Goal: Transaction & Acquisition: Purchase product/service

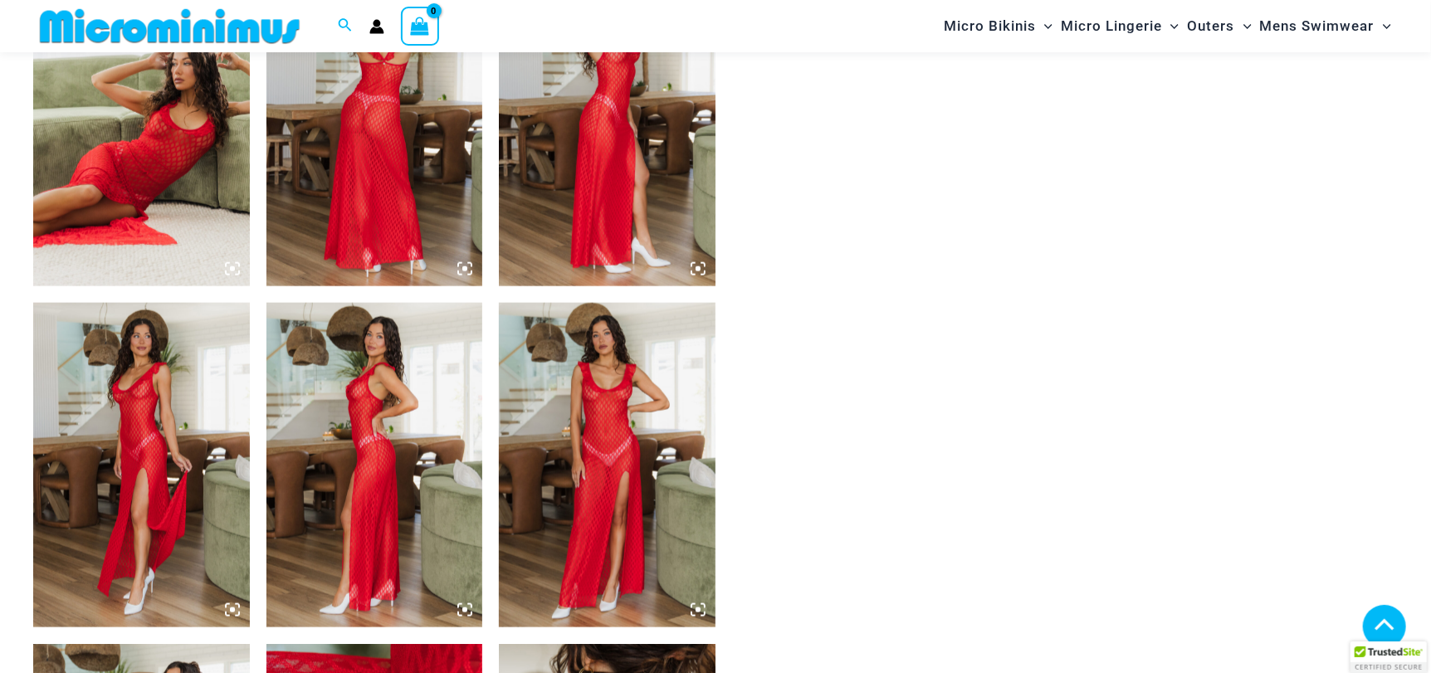
scroll to position [1063, 0]
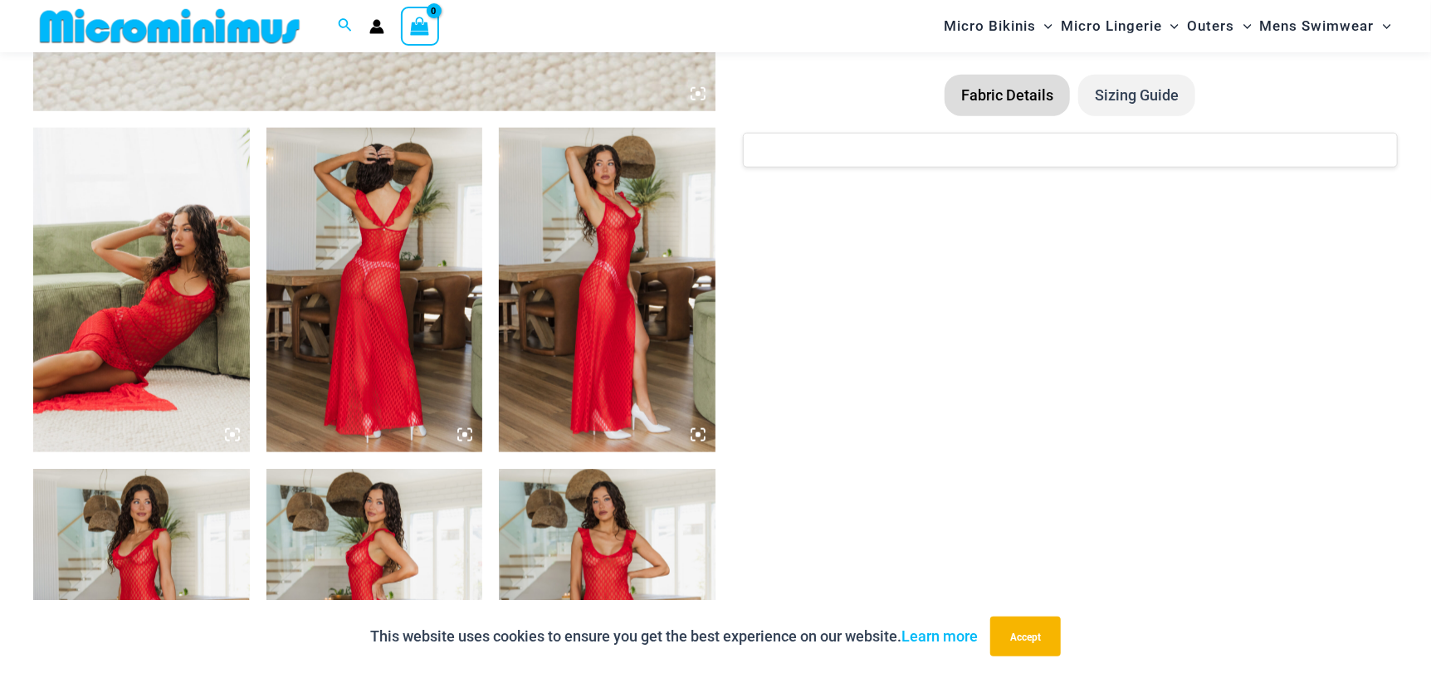
click at [215, 314] on img at bounding box center [141, 290] width 217 height 325
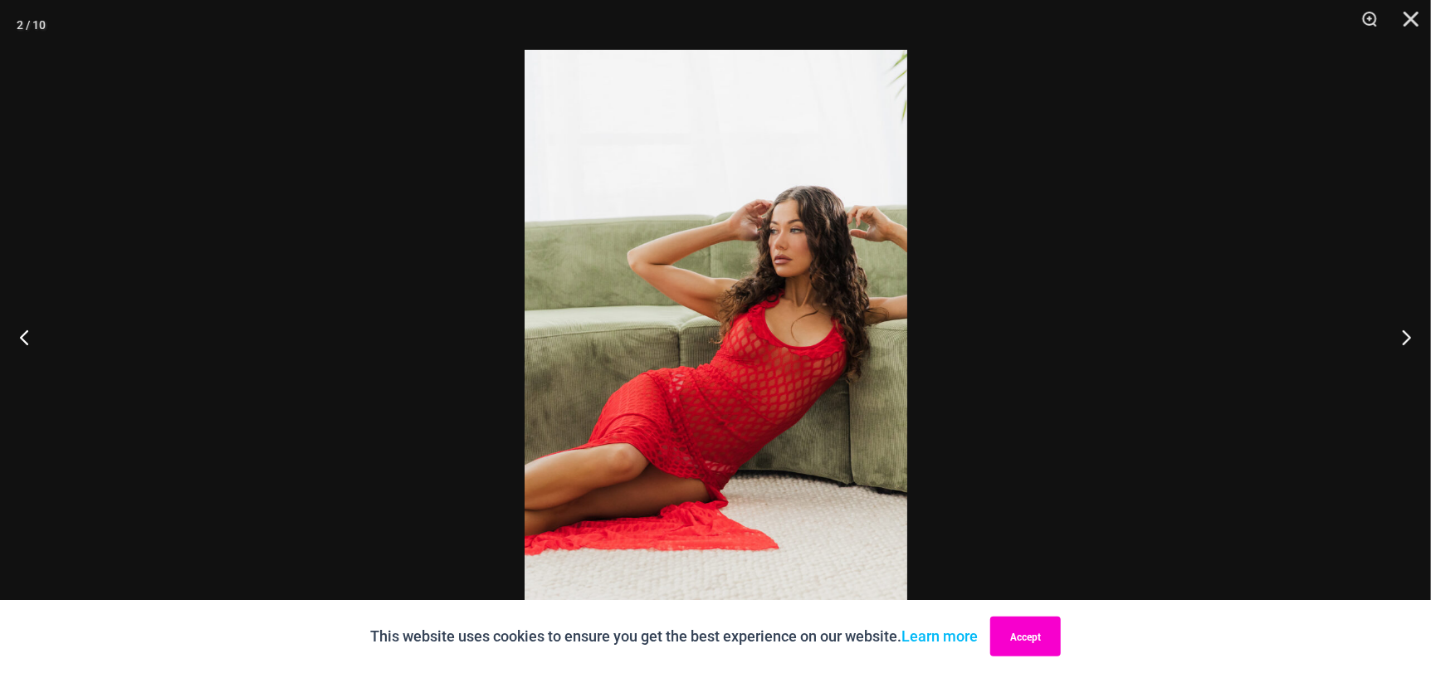
click at [1043, 633] on button "Accept" at bounding box center [1025, 637] width 71 height 40
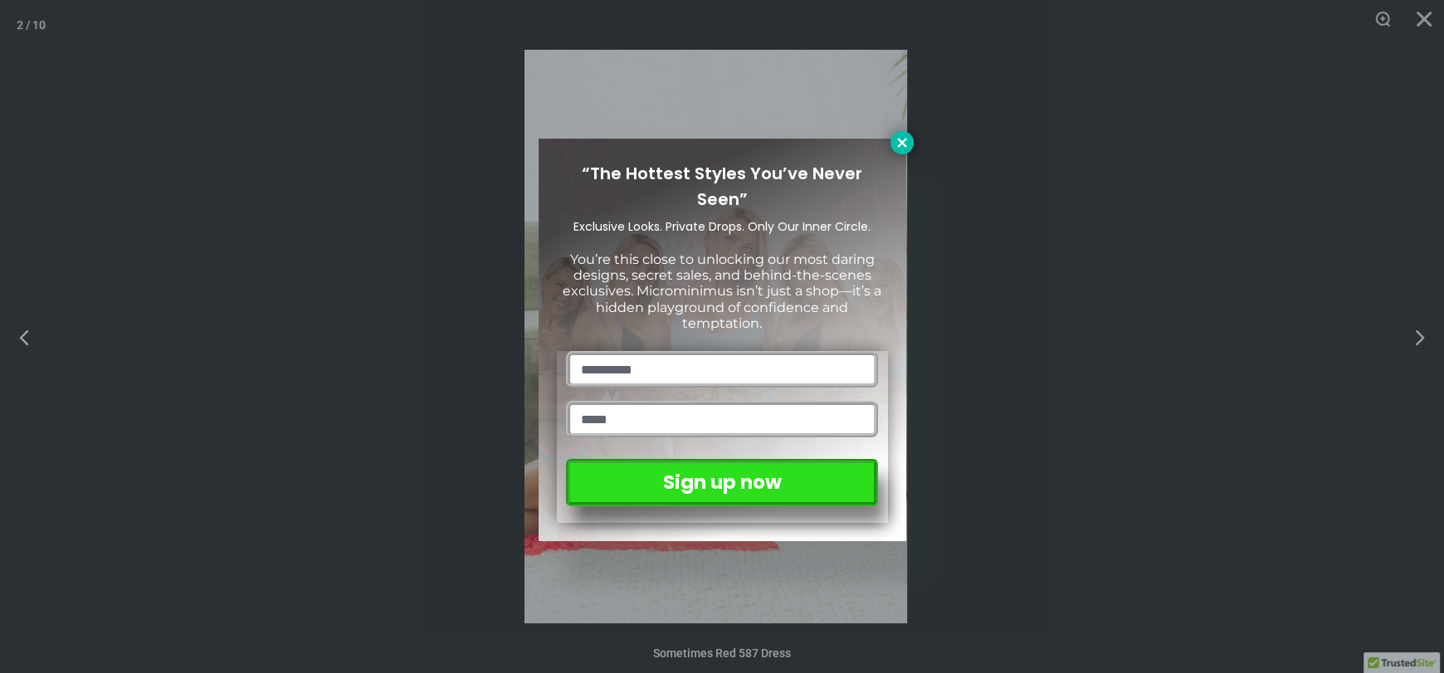
click at [904, 140] on icon at bounding box center [901, 142] width 9 height 9
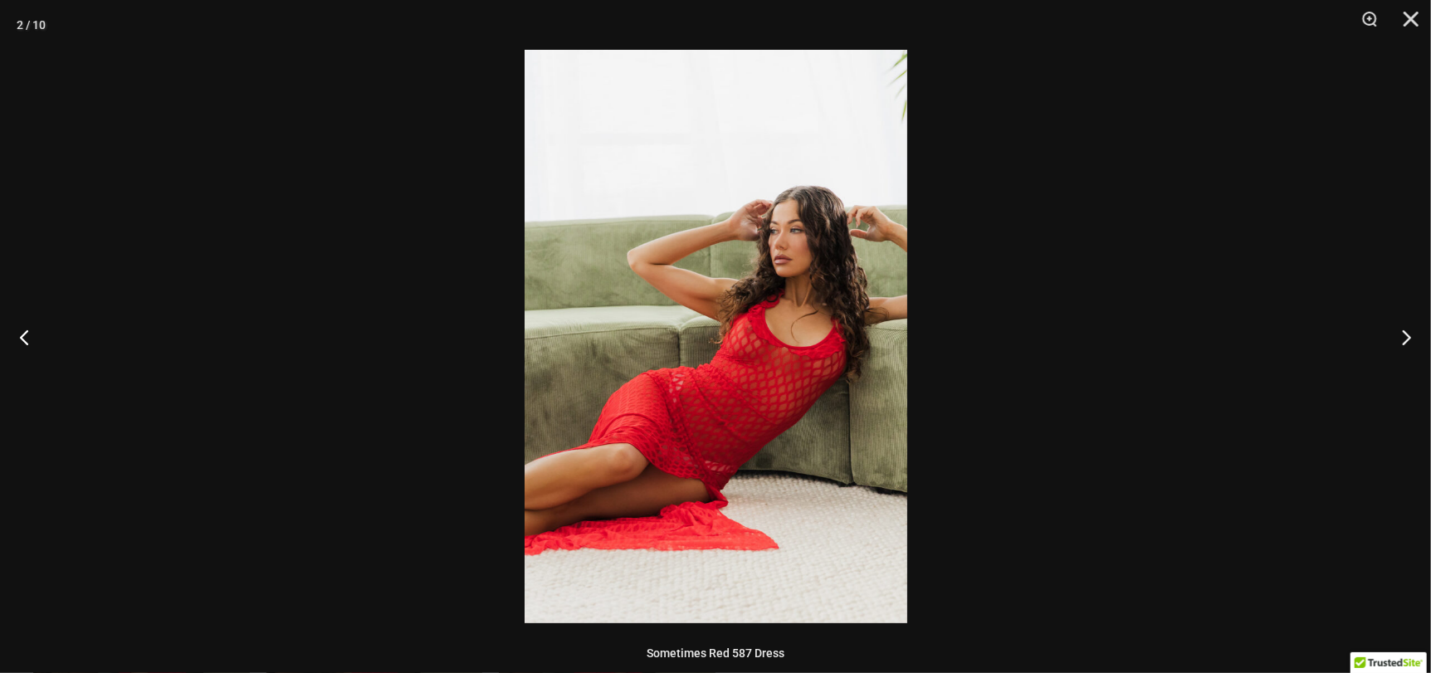
click at [825, 136] on img at bounding box center [716, 337] width 383 height 574
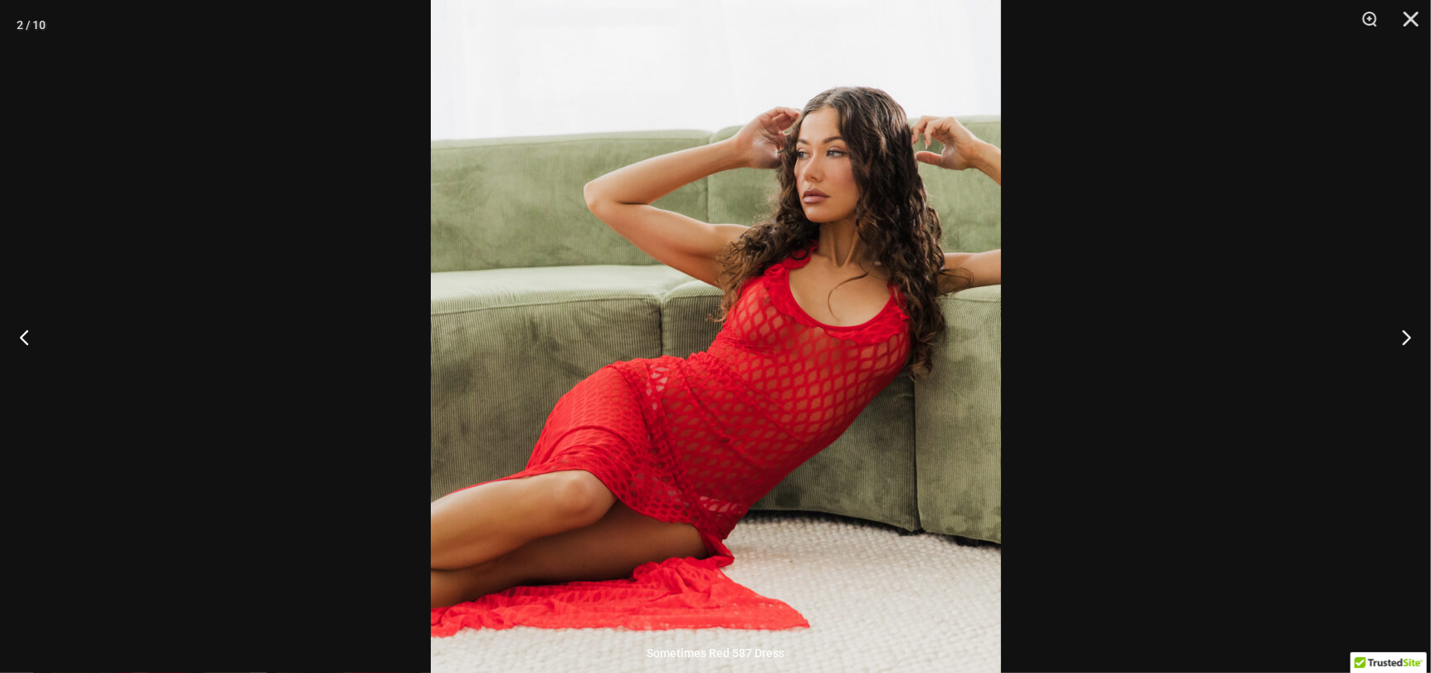
click at [1121, 252] on div at bounding box center [715, 336] width 1431 height 673
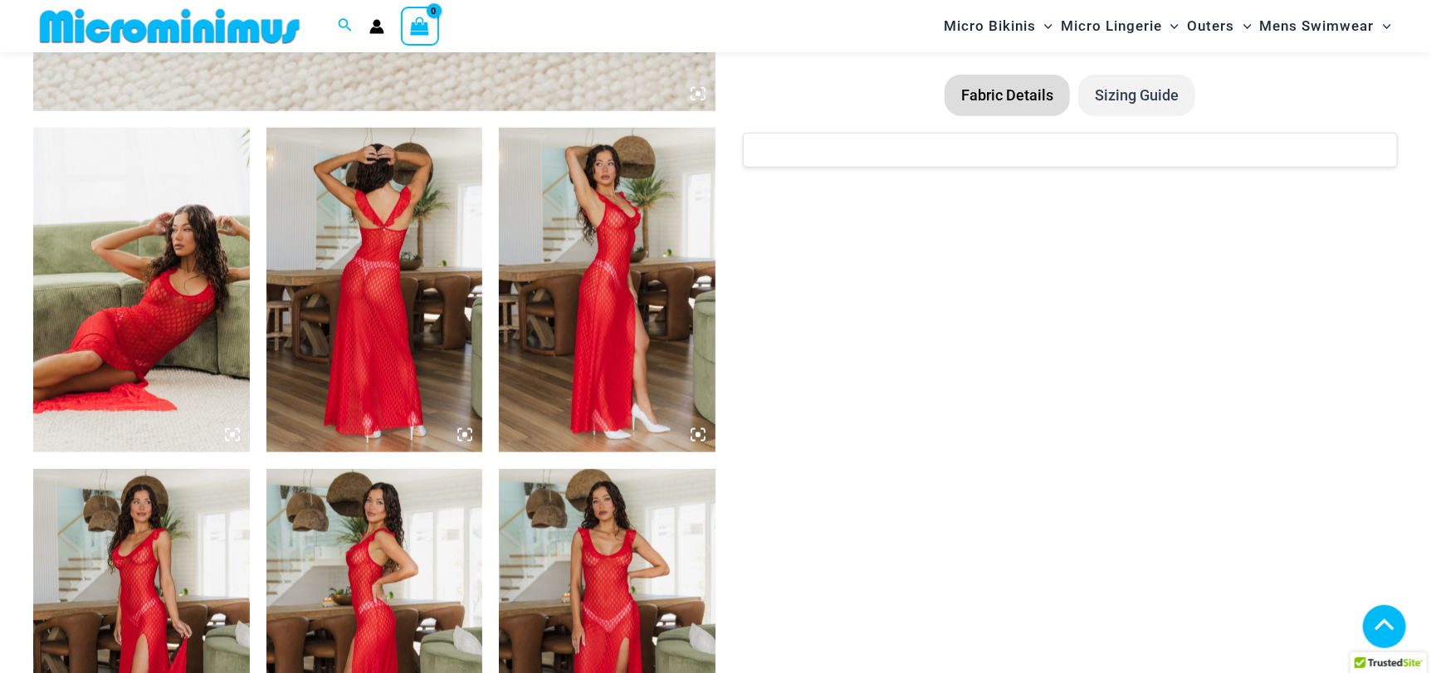
click at [164, 383] on img at bounding box center [141, 290] width 217 height 325
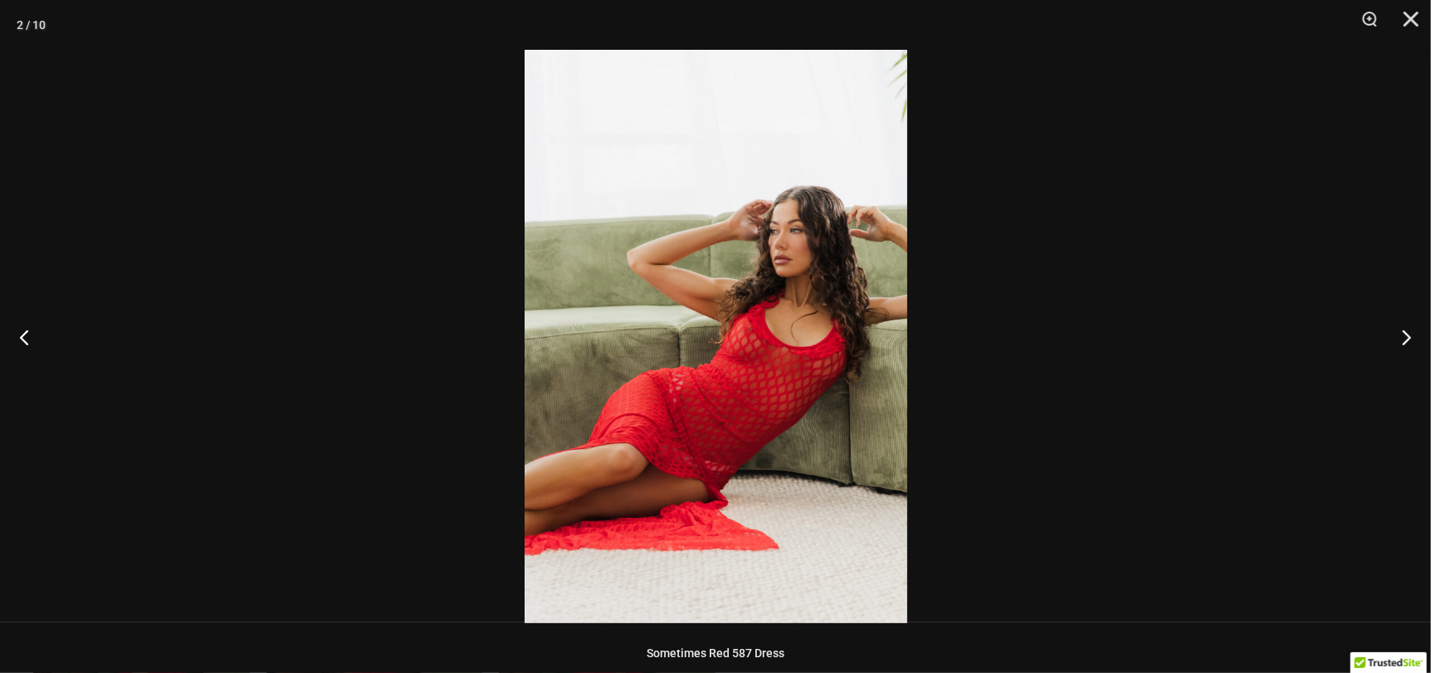
click at [667, 330] on img at bounding box center [716, 337] width 383 height 574
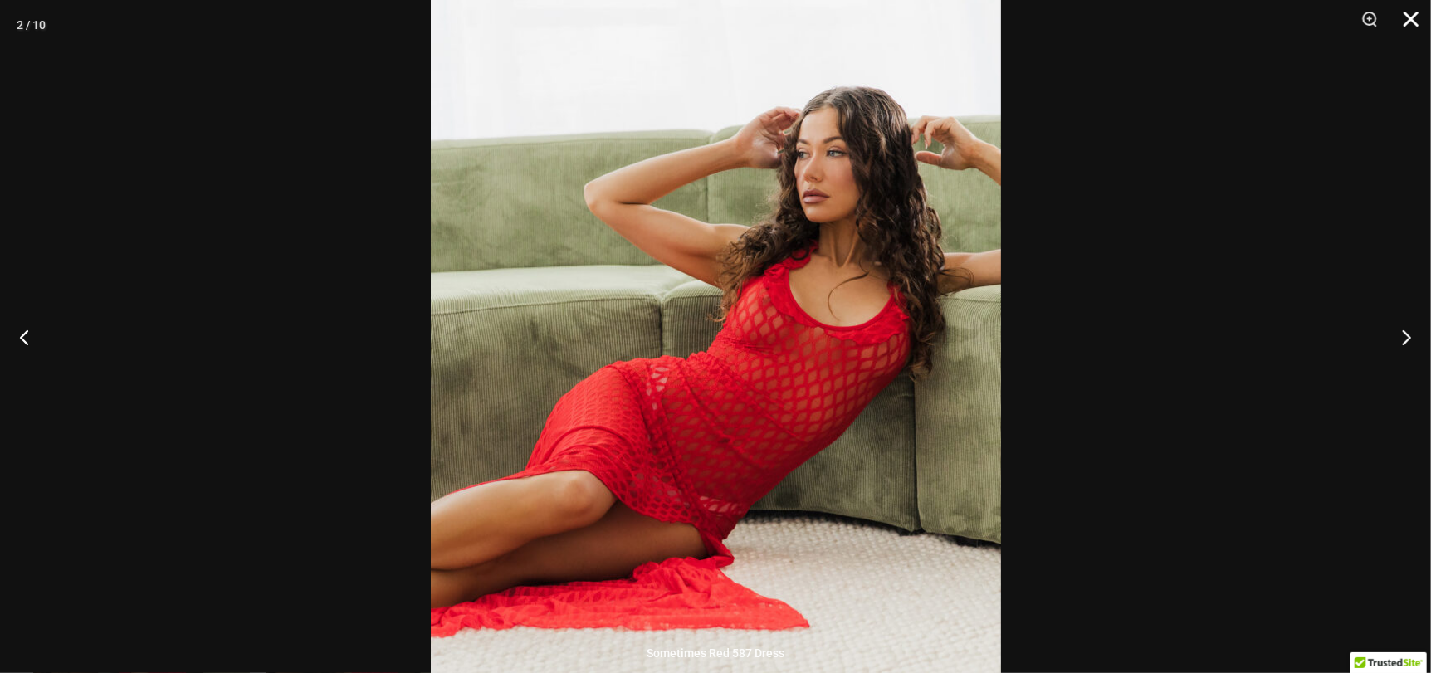
click at [1406, 21] on button "Close" at bounding box center [1406, 25] width 42 height 50
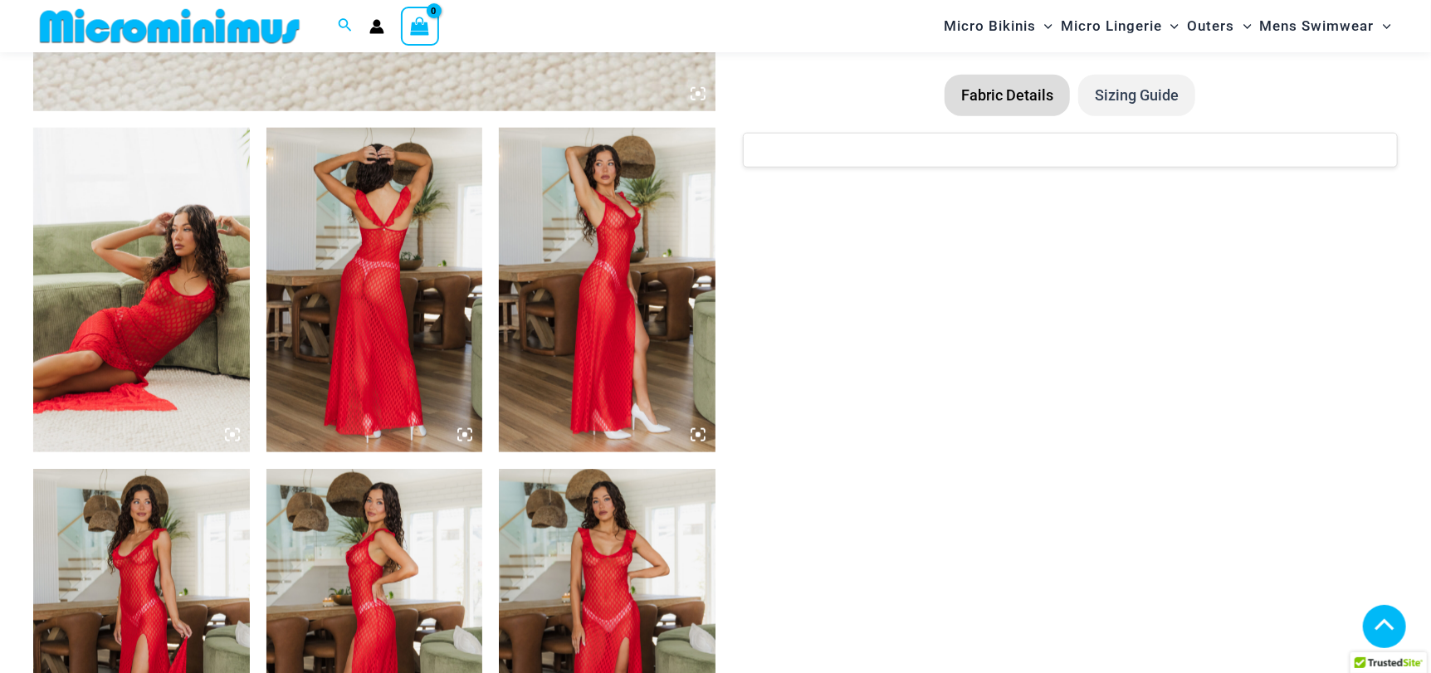
click at [637, 255] on img at bounding box center [607, 290] width 217 height 325
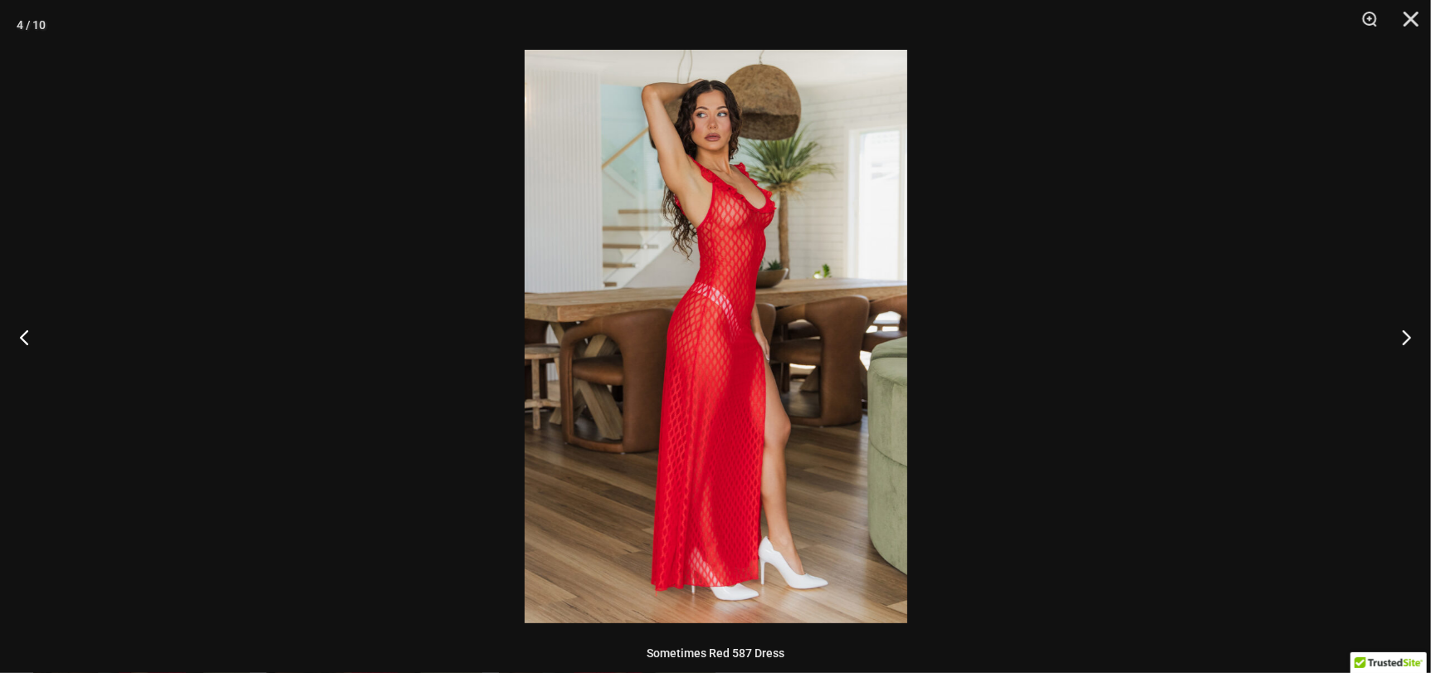
click at [687, 194] on img at bounding box center [716, 337] width 383 height 574
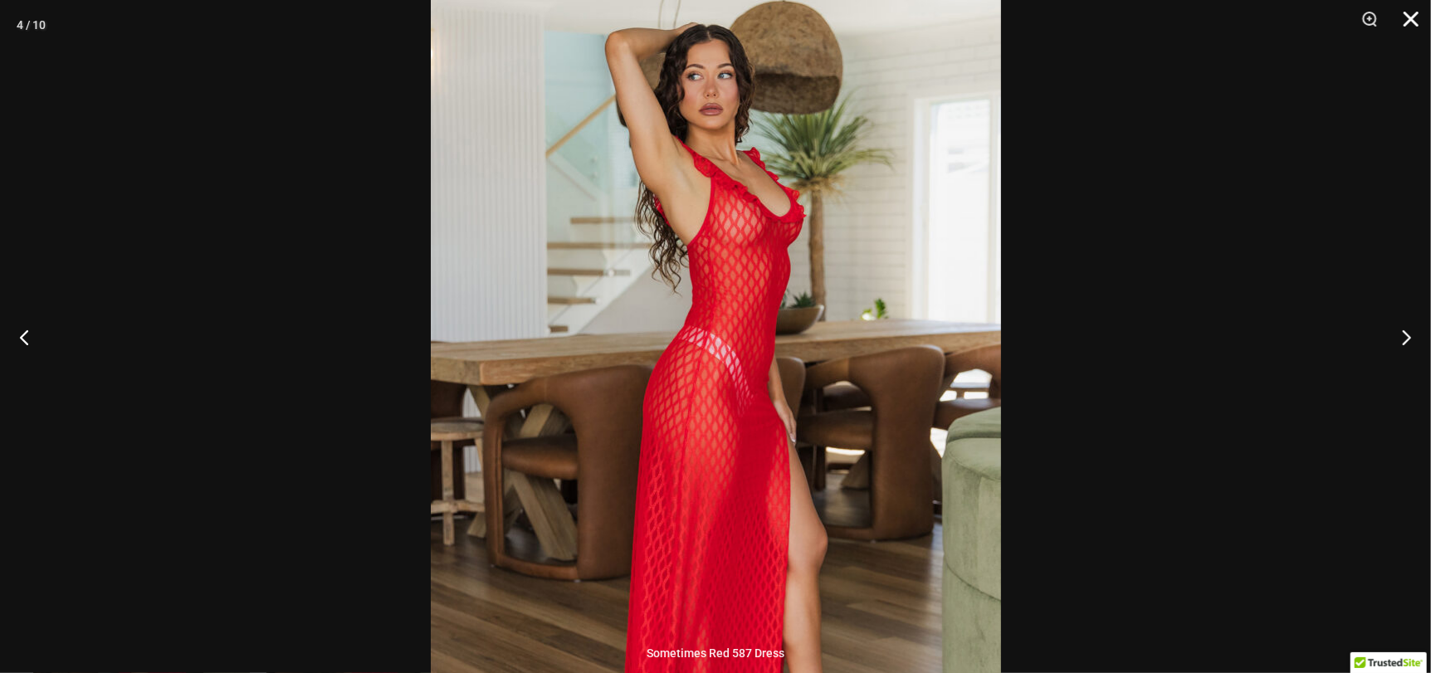
click at [1413, 26] on button "Close" at bounding box center [1406, 25] width 42 height 50
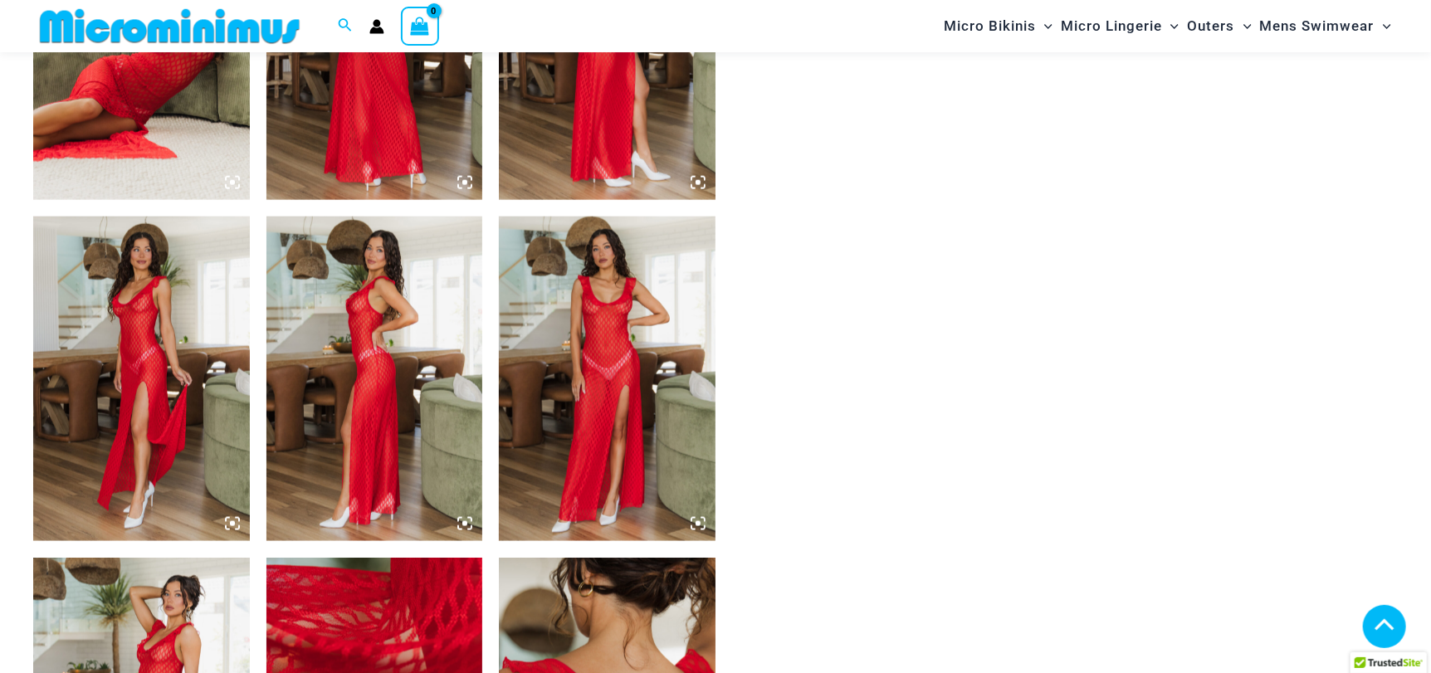
scroll to position [1313, 0]
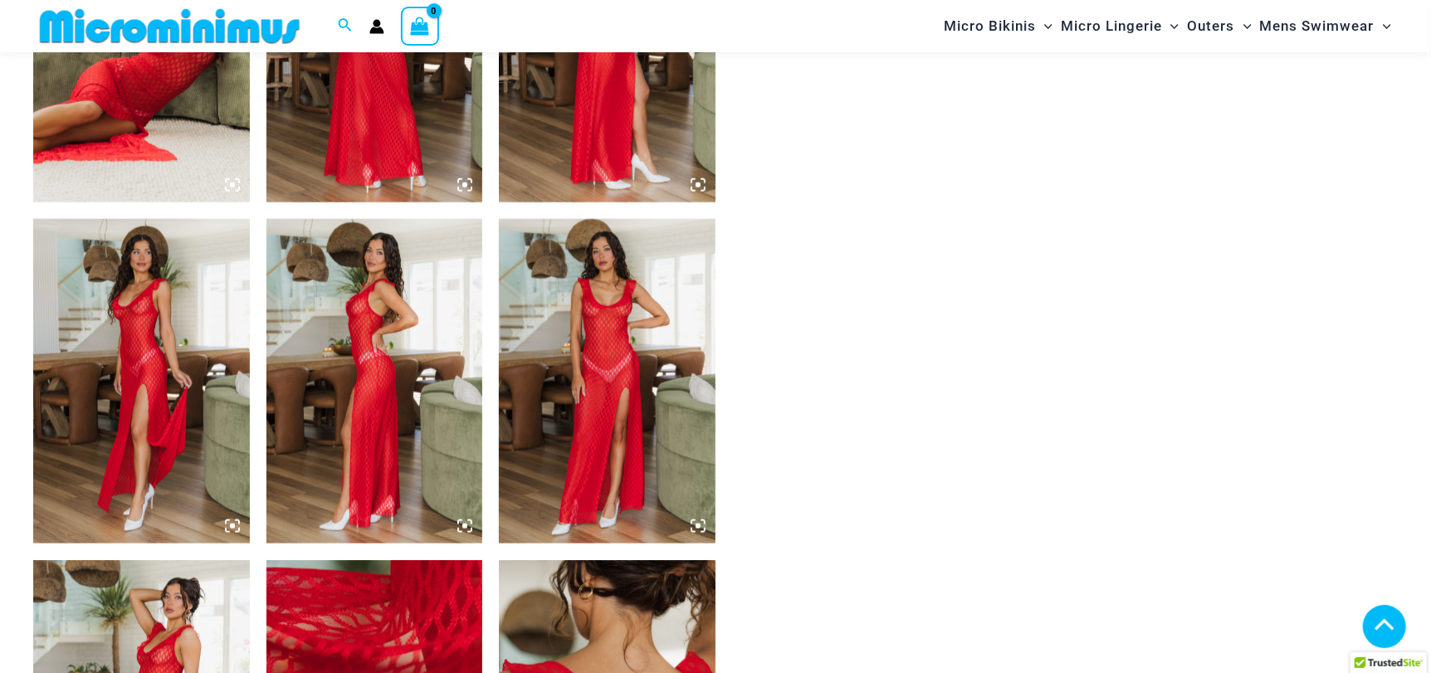
click at [186, 339] on img at bounding box center [141, 381] width 217 height 325
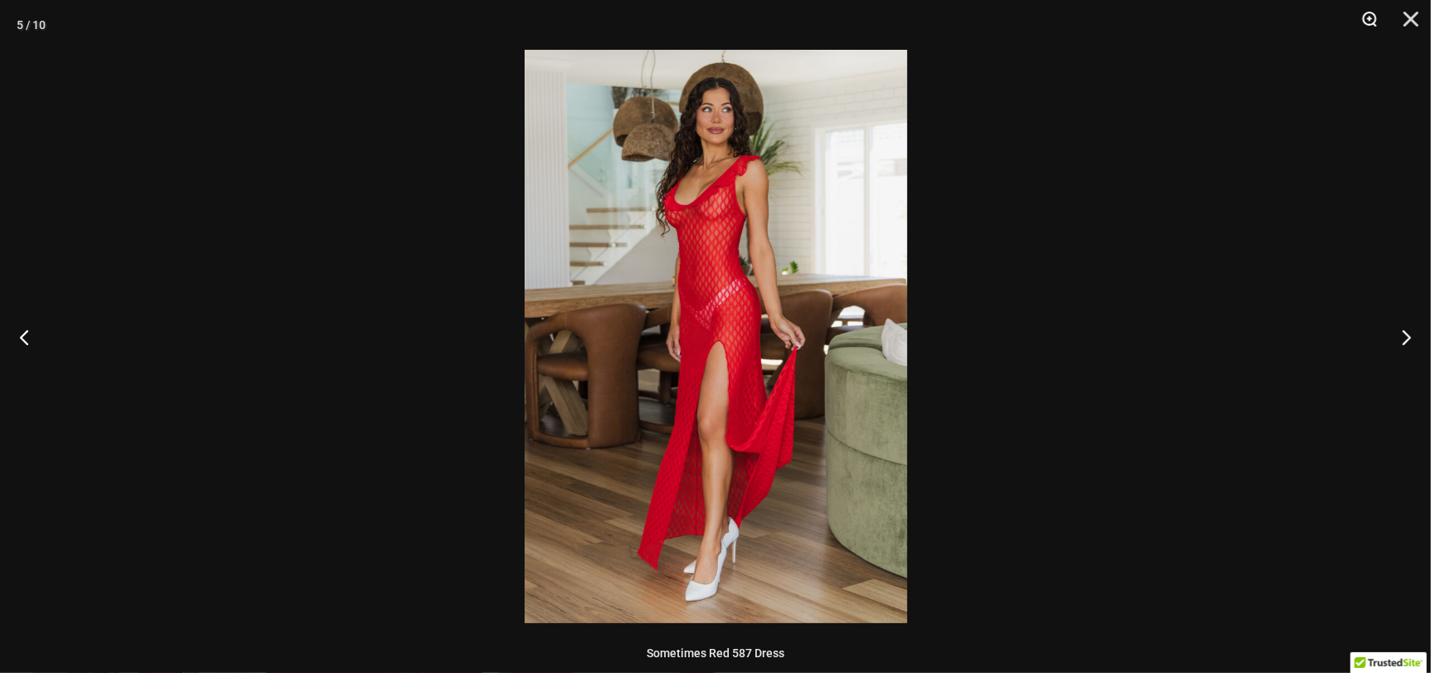
click at [1374, 16] on button "Zoom" at bounding box center [1364, 25] width 42 height 50
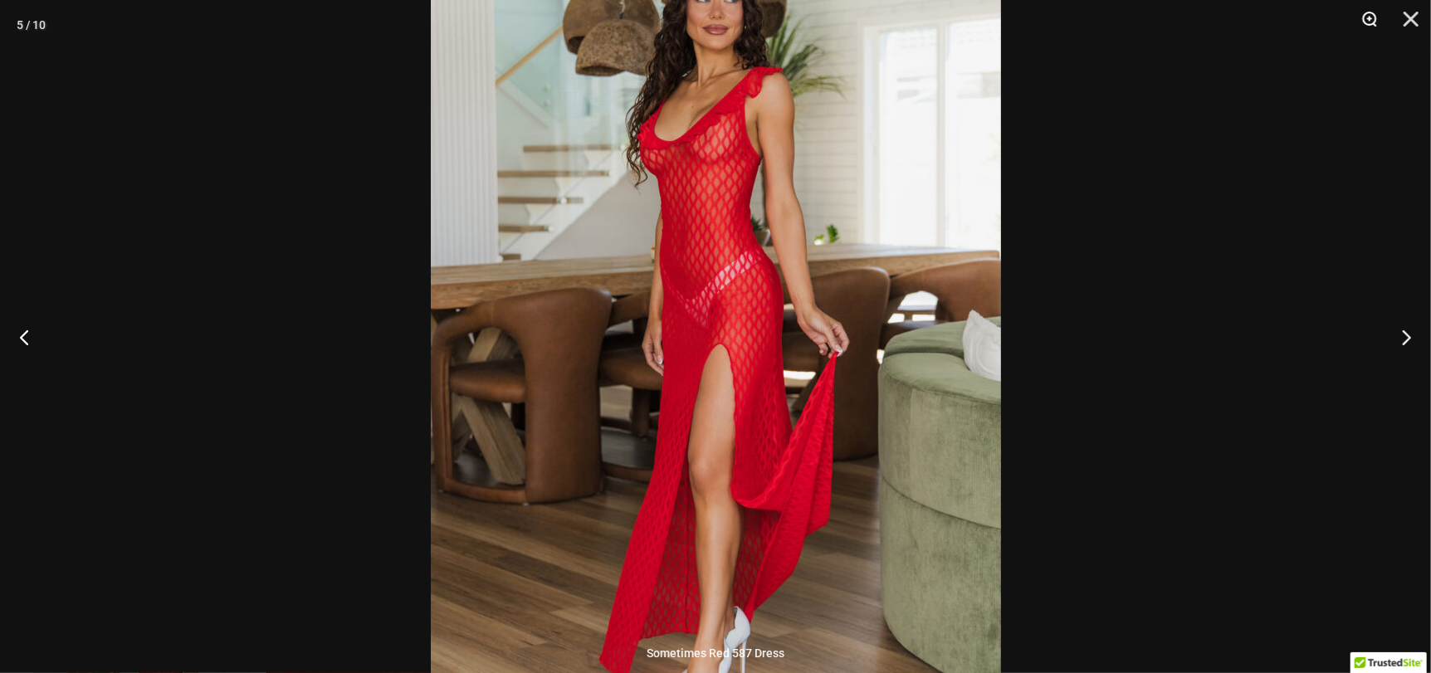
click at [1371, 16] on button "Zoom" at bounding box center [1364, 25] width 42 height 50
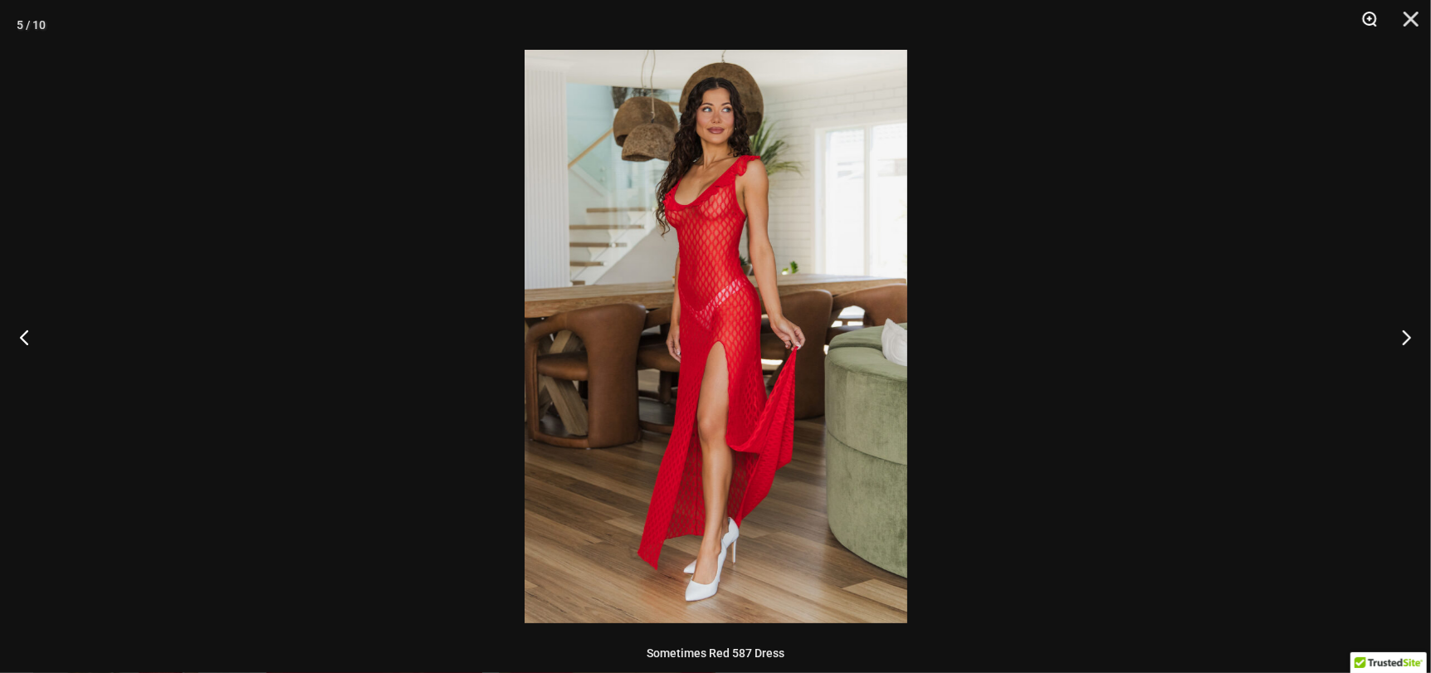
click at [1371, 16] on button "Zoom" at bounding box center [1364, 25] width 42 height 50
